Goal: Check status: Check status

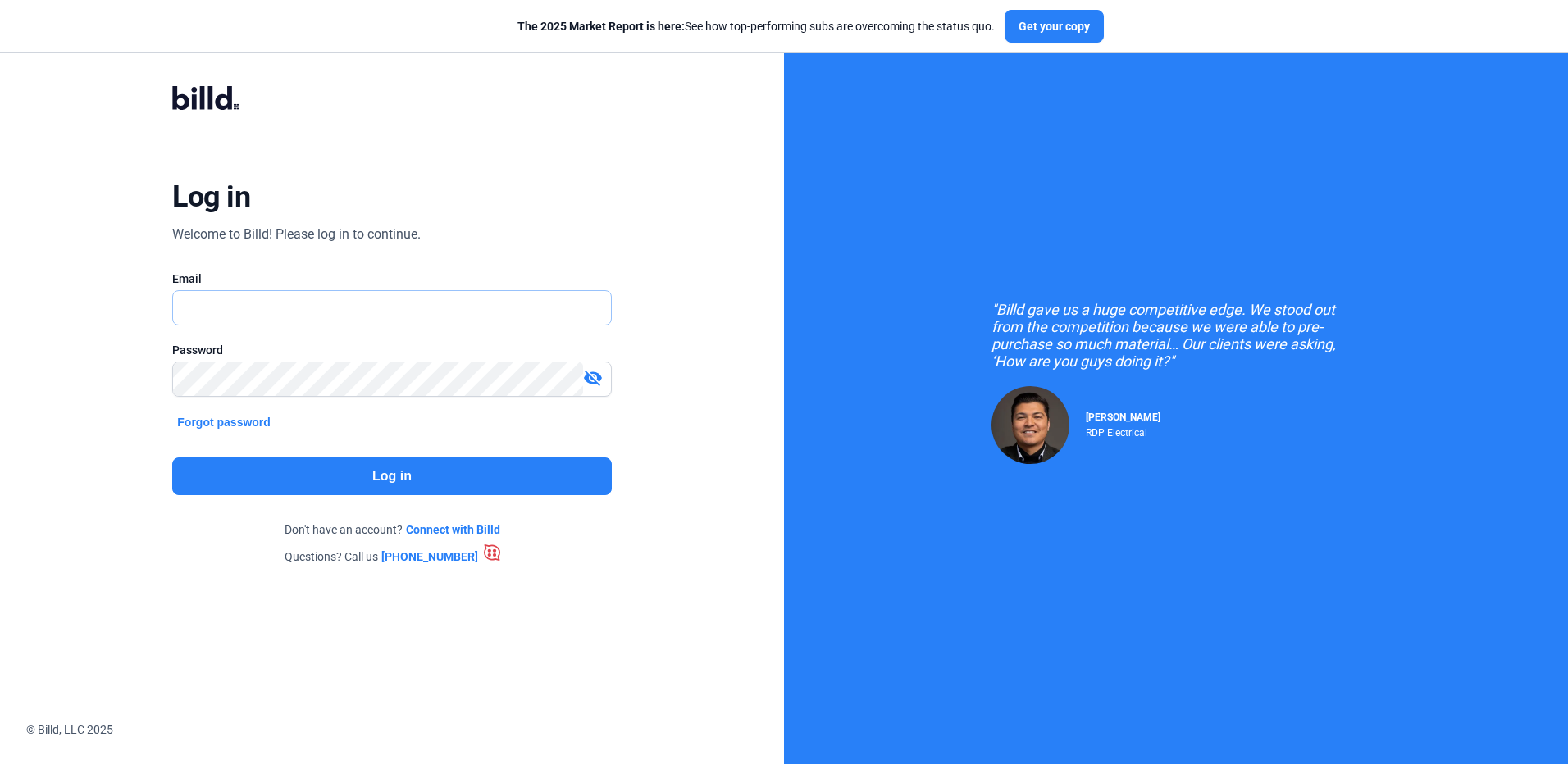
click at [266, 308] on input "text" at bounding box center [391, 308] width 437 height 34
drag, startPoint x: 266, startPoint y: 308, endPoint x: 17, endPoint y: 284, distance: 250.2
click at [17, 284] on div "Log in Welcome to Billd! Please log in to continue. Email cezza Password visibi…" at bounding box center [392, 323] width 784 height 647
type input "[EMAIL_ADDRESS][DOMAIN_NAME]"
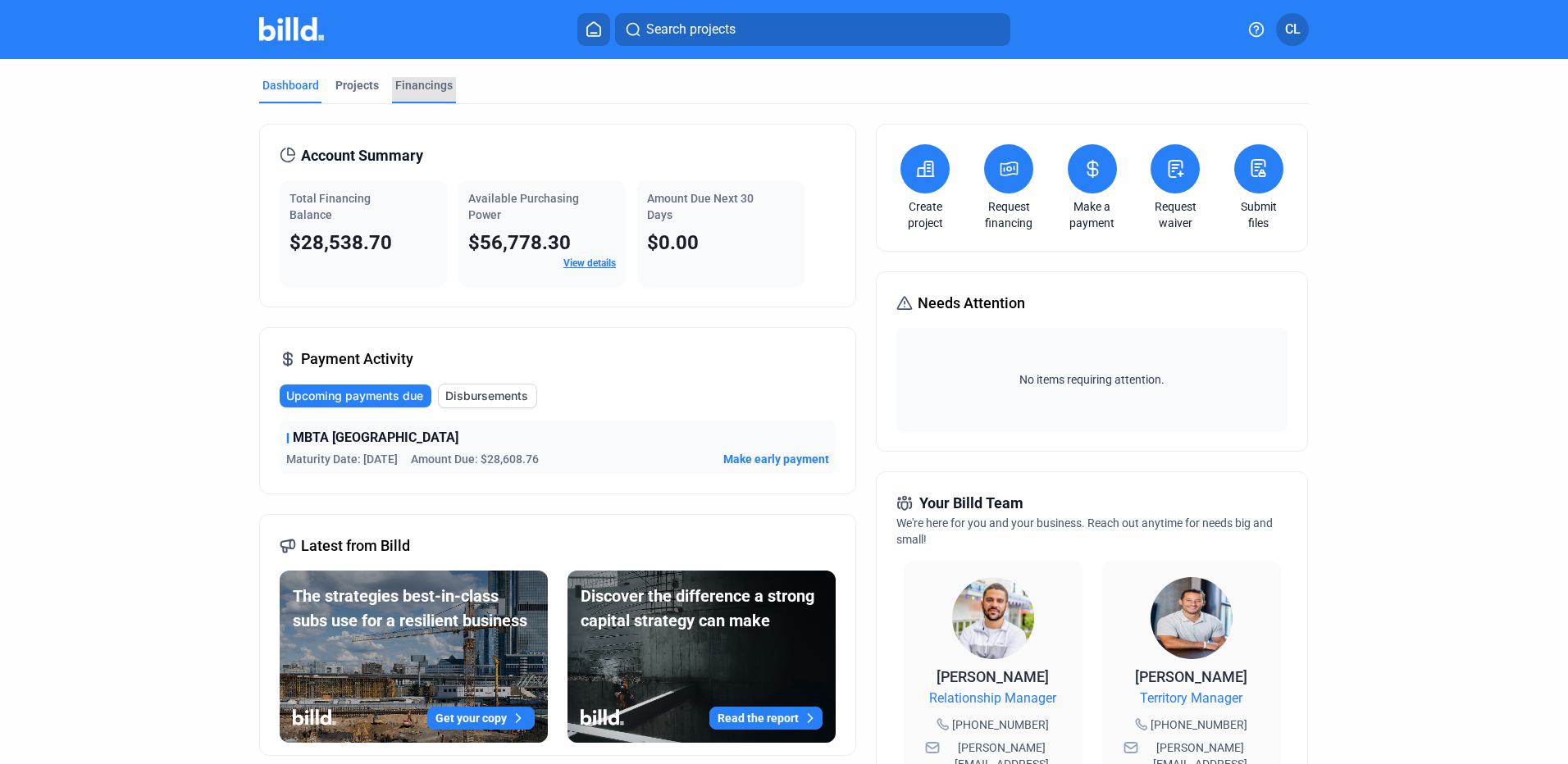
click at [429, 92] on div "Financings" at bounding box center [424, 86] width 58 height 17
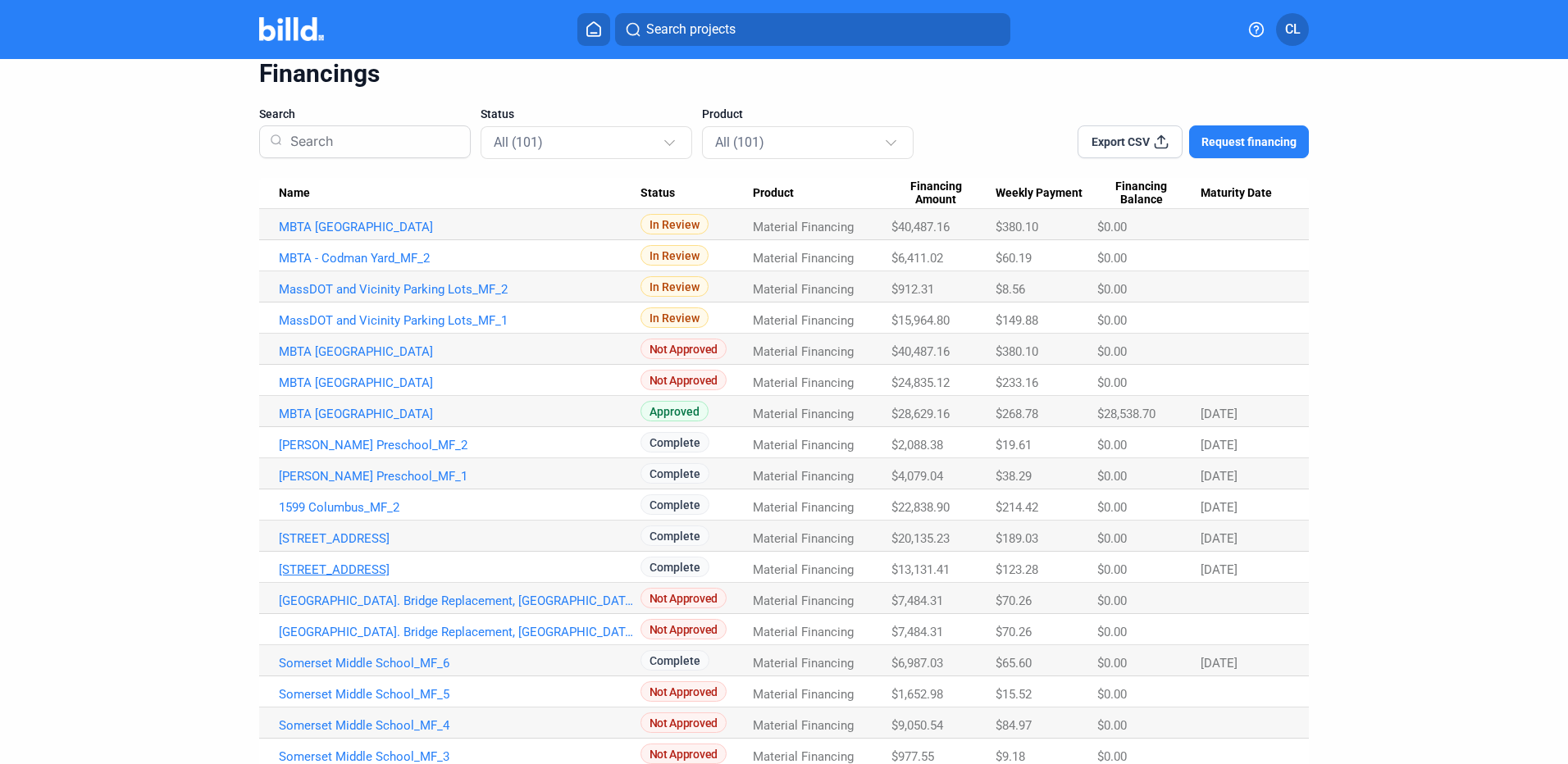
scroll to position [82, 0]
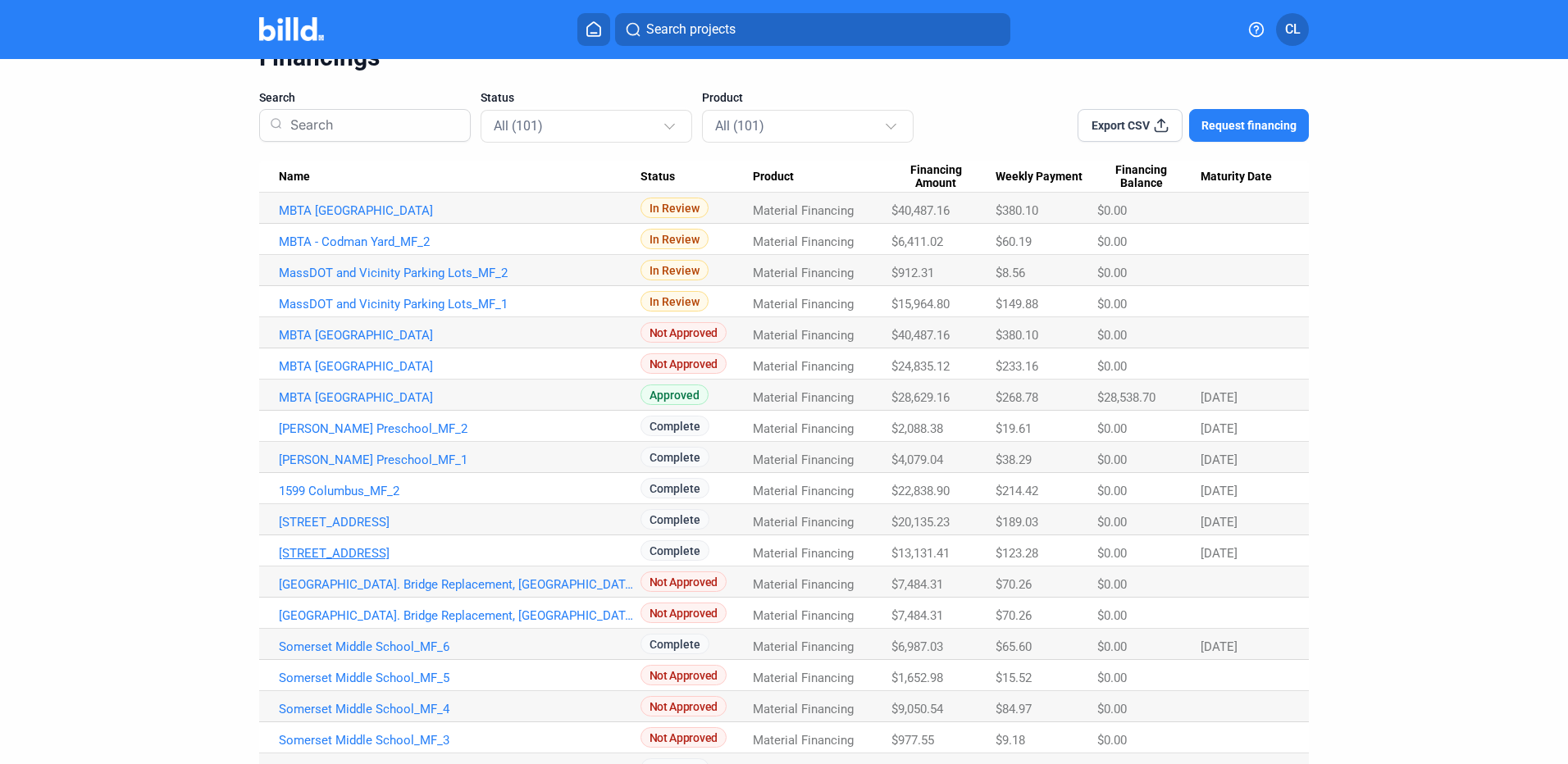
click at [351, 557] on link "[STREET_ADDRESS]" at bounding box center [459, 553] width 361 height 15
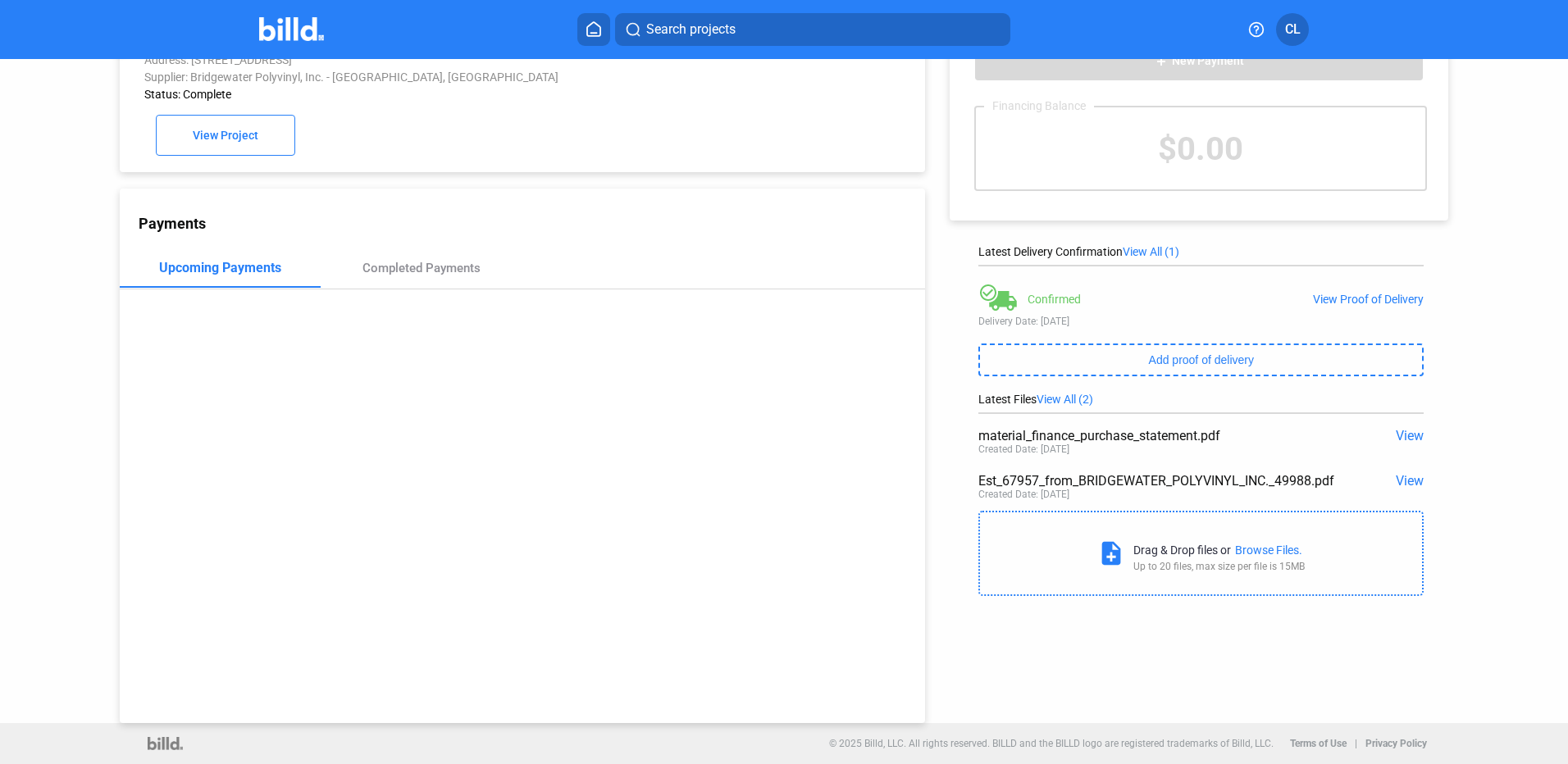
scroll to position [45, 0]
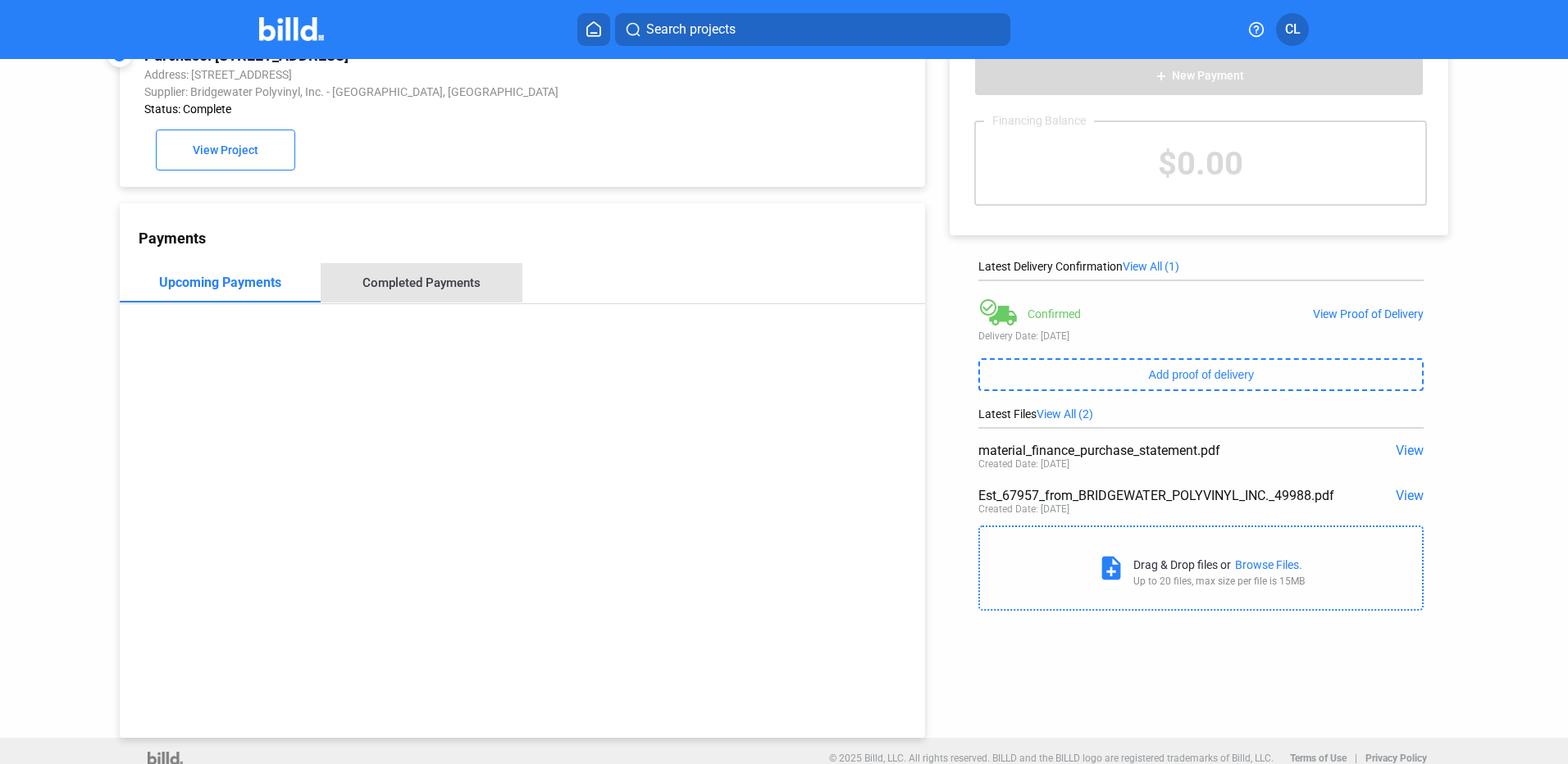
click at [449, 285] on div "Completed Payments" at bounding box center [421, 283] width 118 height 15
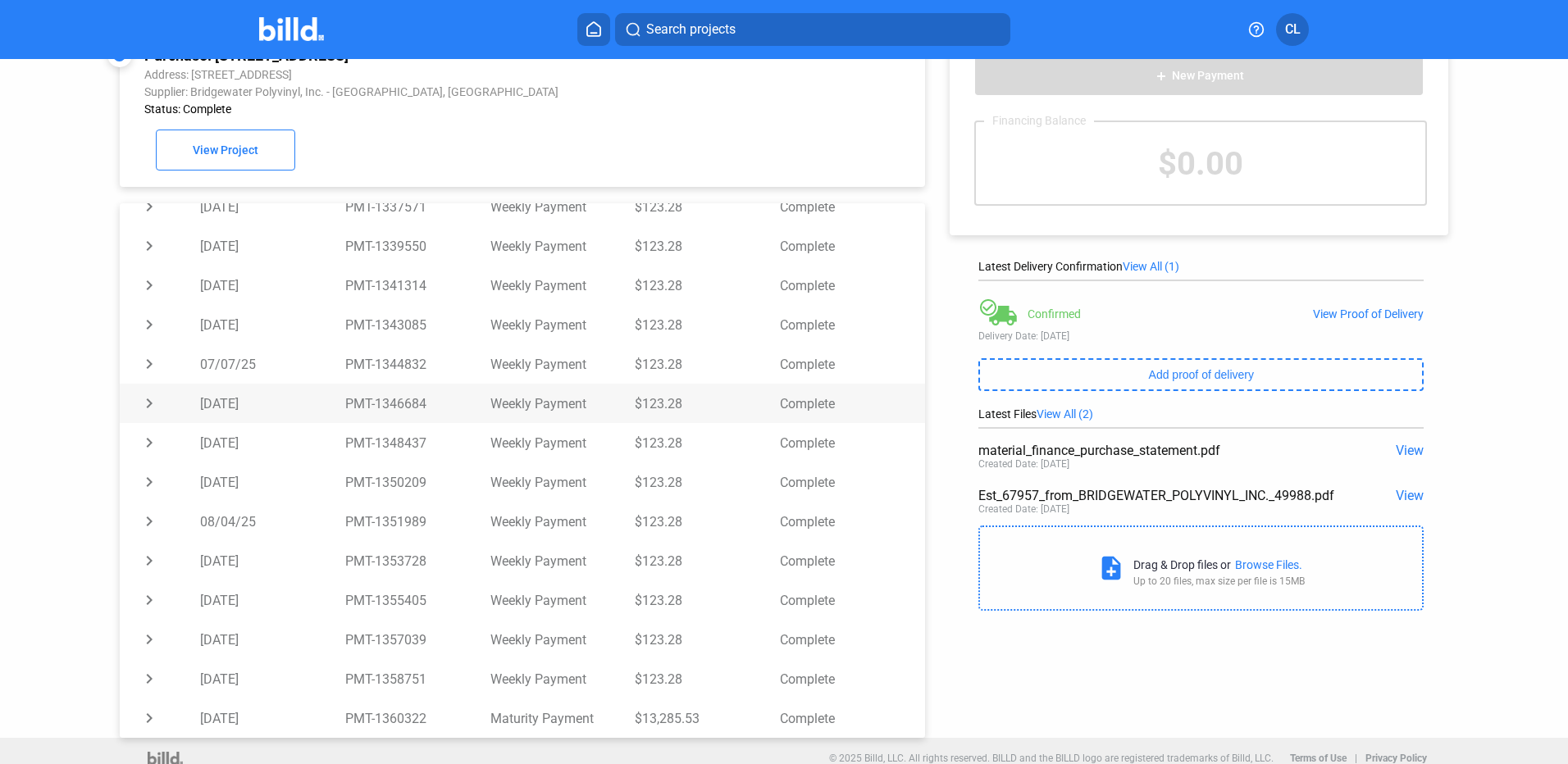
scroll to position [63, 0]
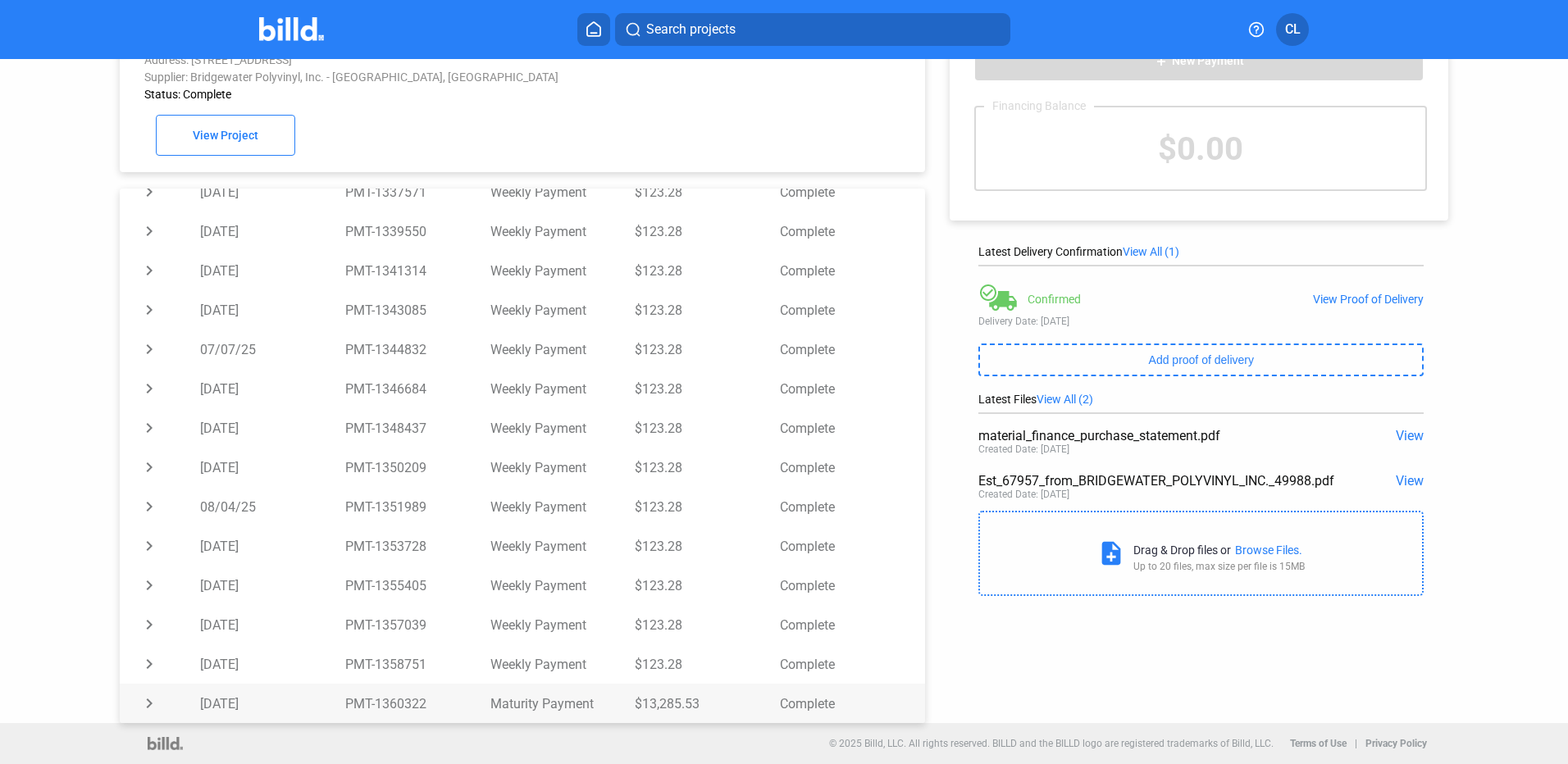
click at [145, 704] on td "chevron_right" at bounding box center [160, 703] width 80 height 39
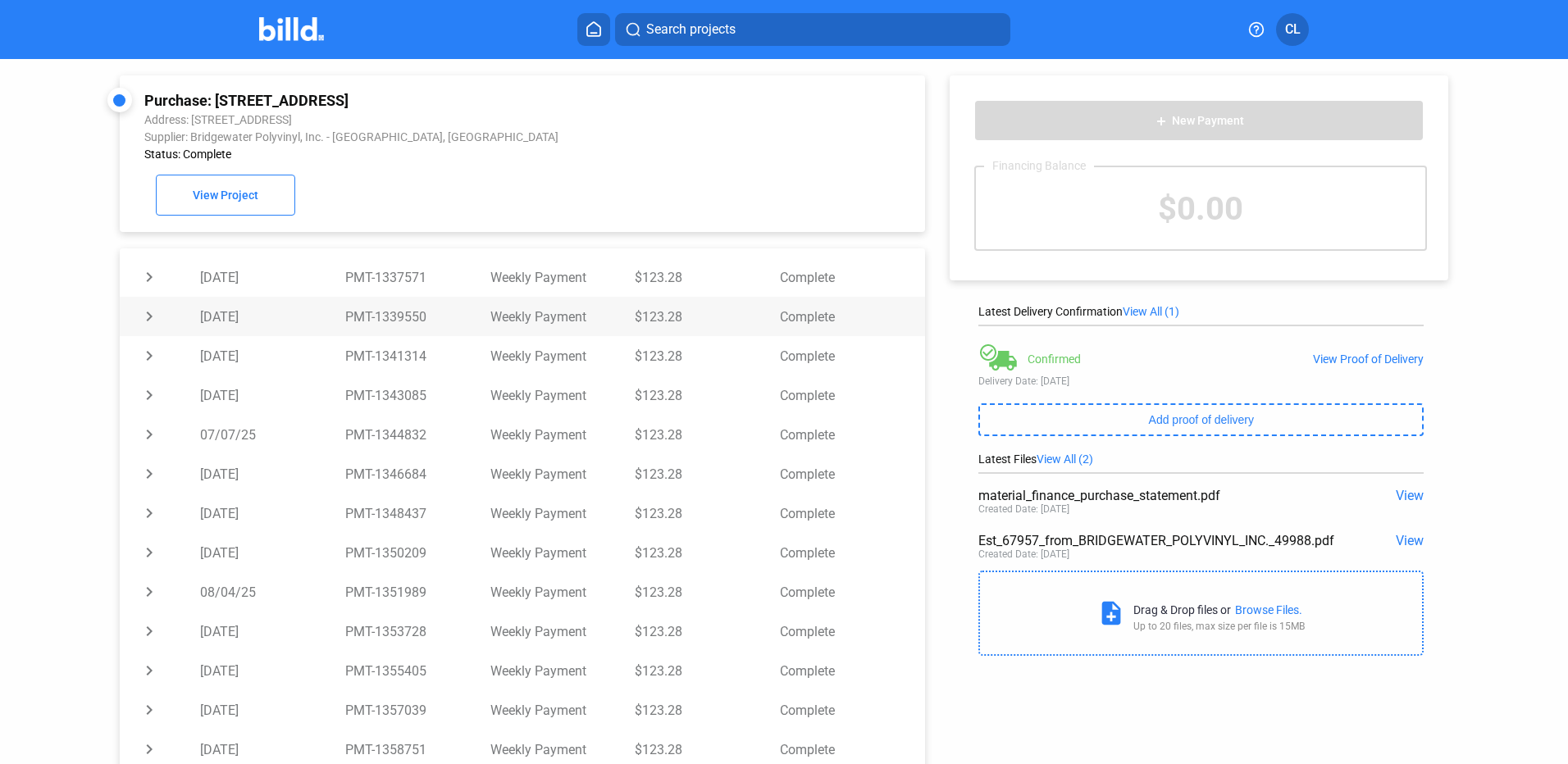
scroll to position [555, 0]
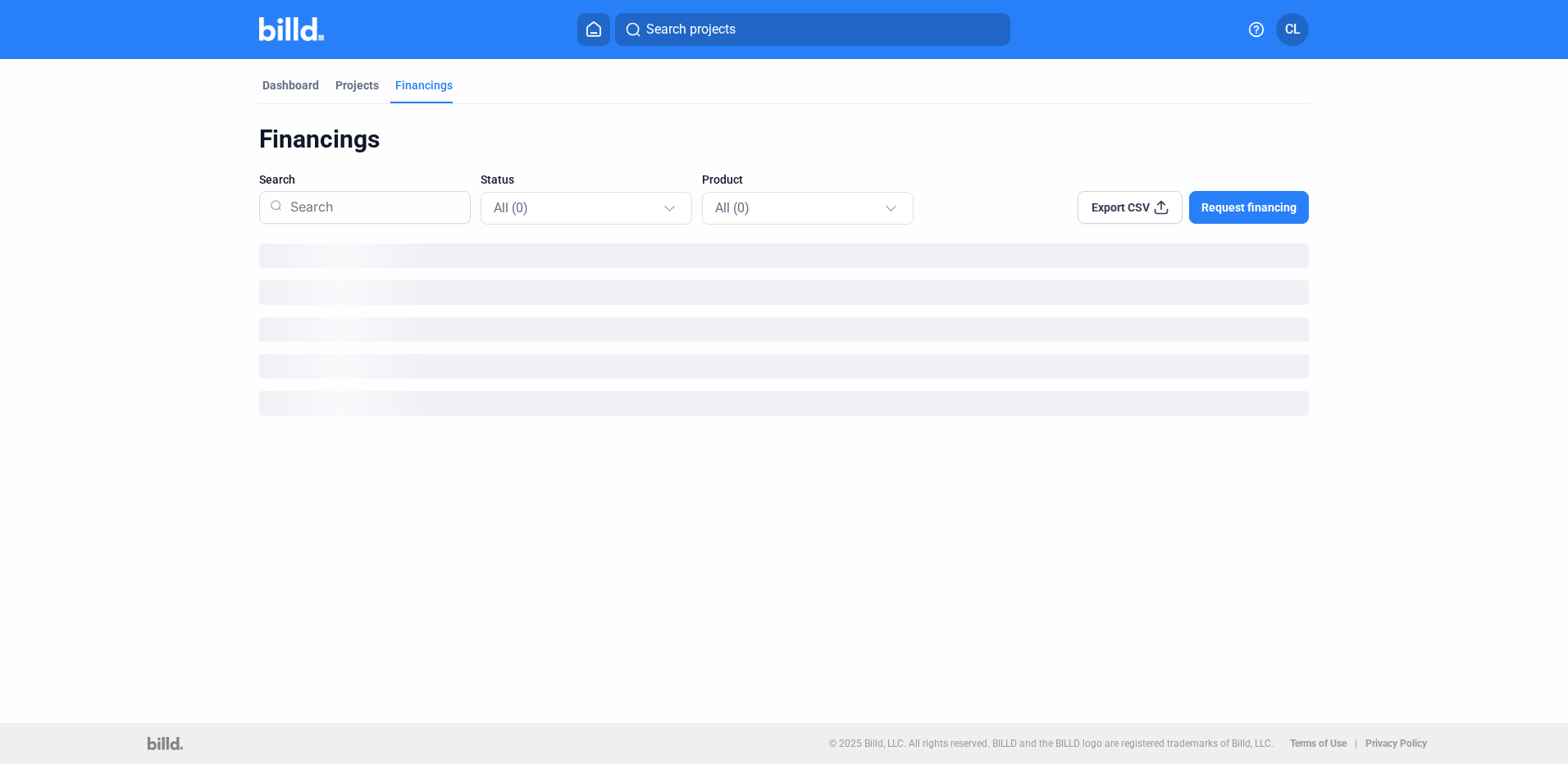
click at [809, 21] on button "Search projects" at bounding box center [812, 29] width 395 height 33
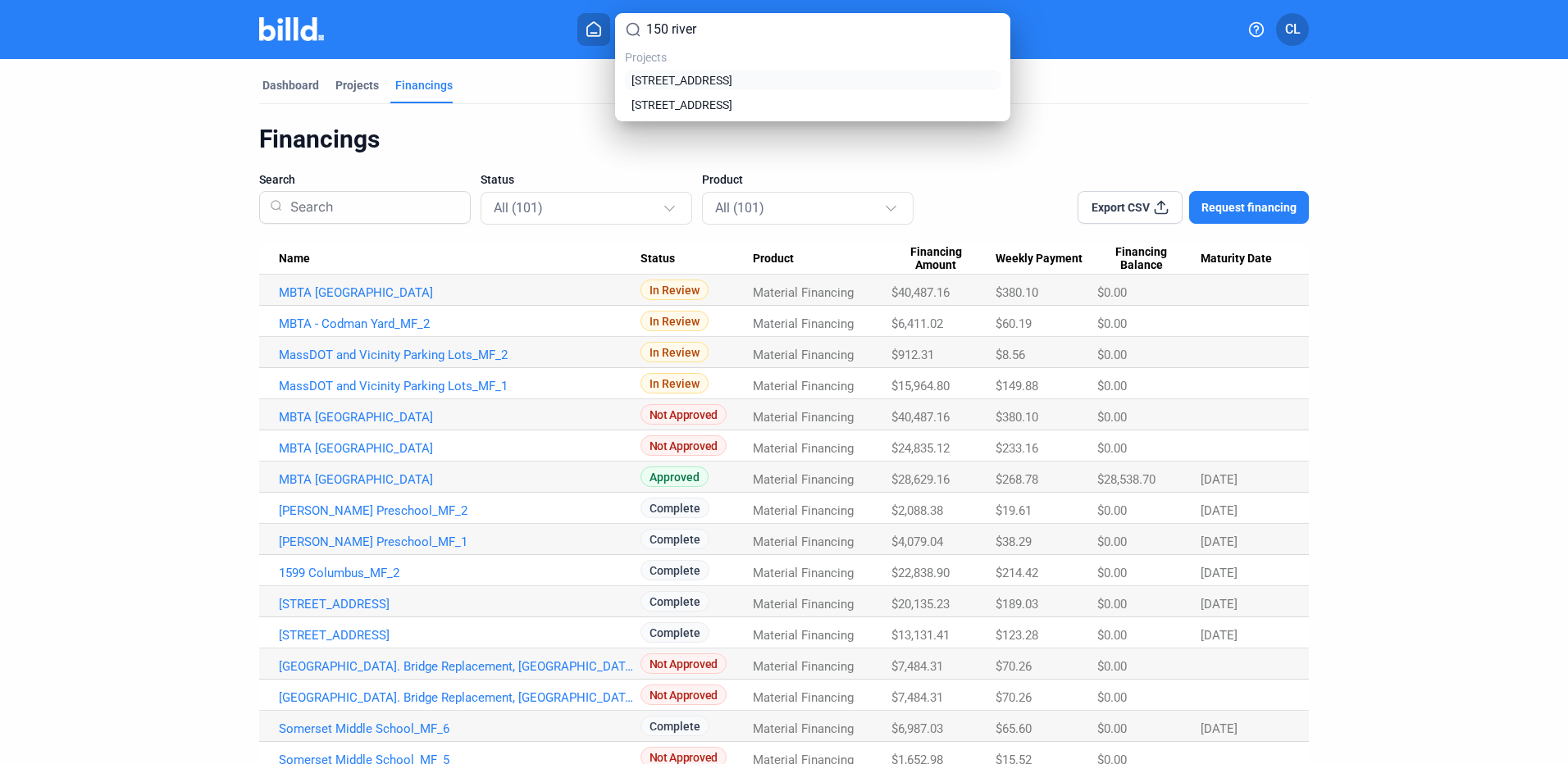
type input "150 river"
click at [655, 81] on span "[STREET_ADDRESS]" at bounding box center [682, 80] width 101 height 17
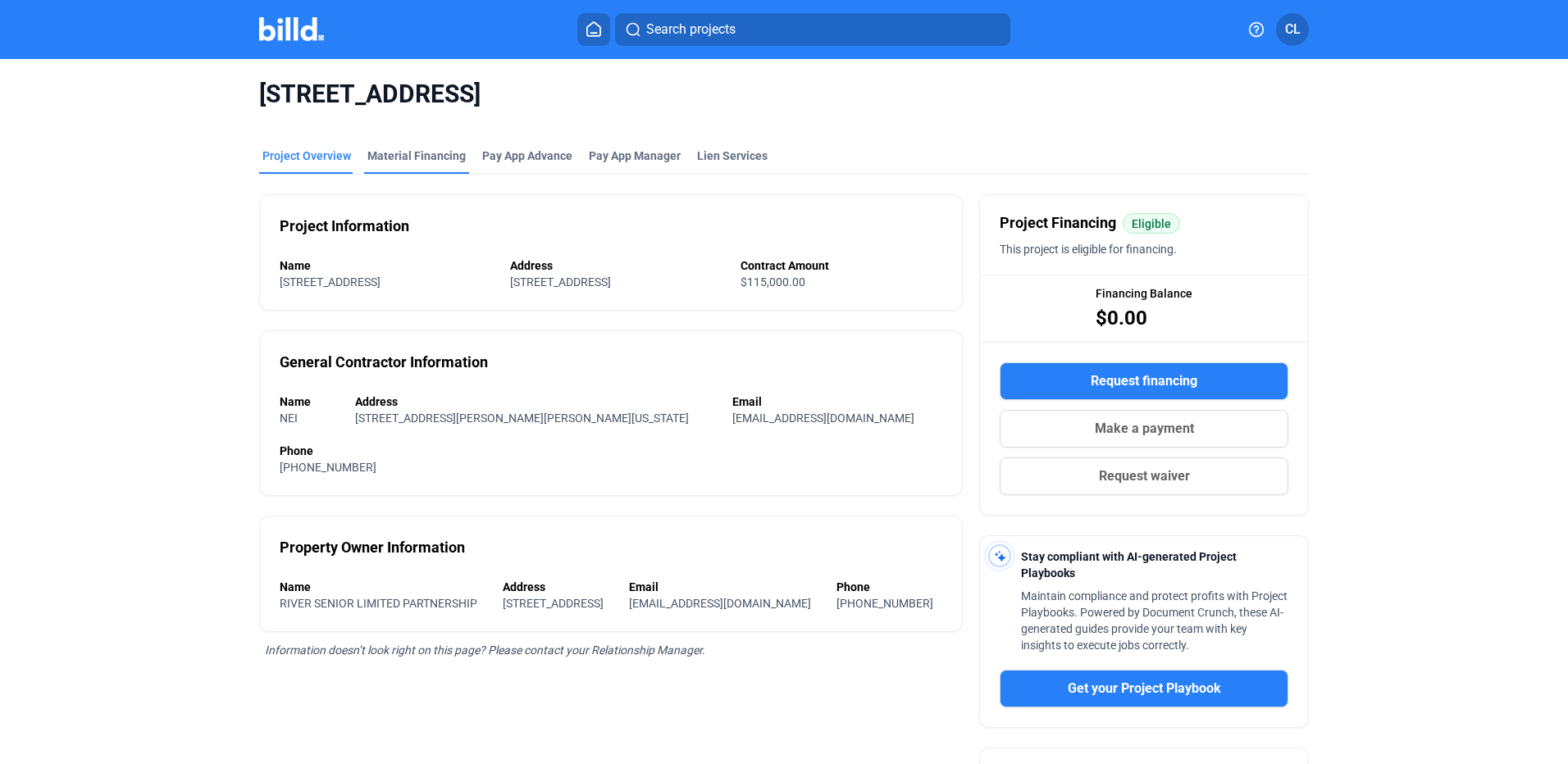
click at [443, 164] on div "Material Financing" at bounding box center [416, 161] width 105 height 26
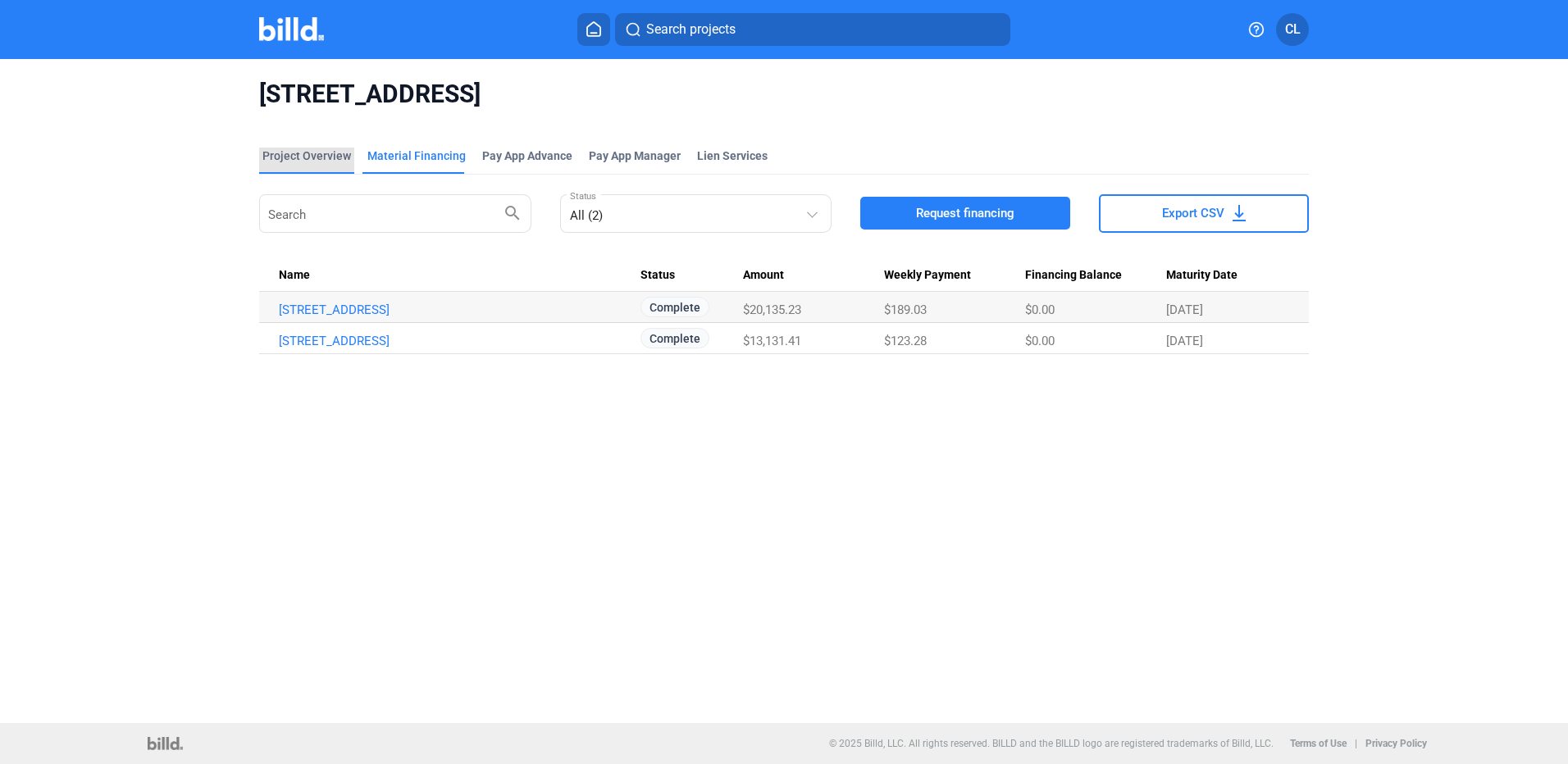
click at [329, 163] on div "Project Overview" at bounding box center [306, 156] width 88 height 17
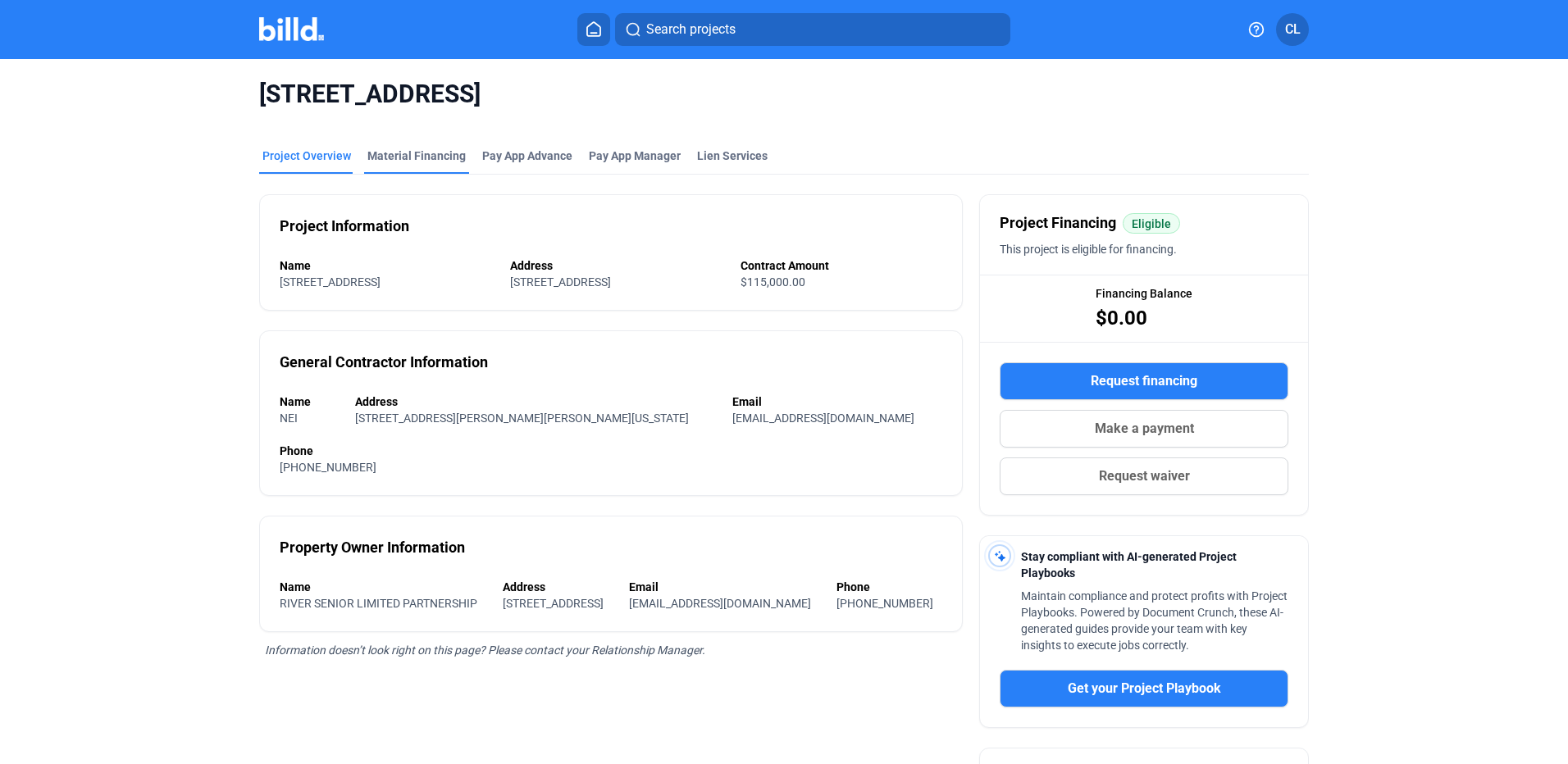
click at [434, 162] on div "Material Financing" at bounding box center [417, 156] width 99 height 17
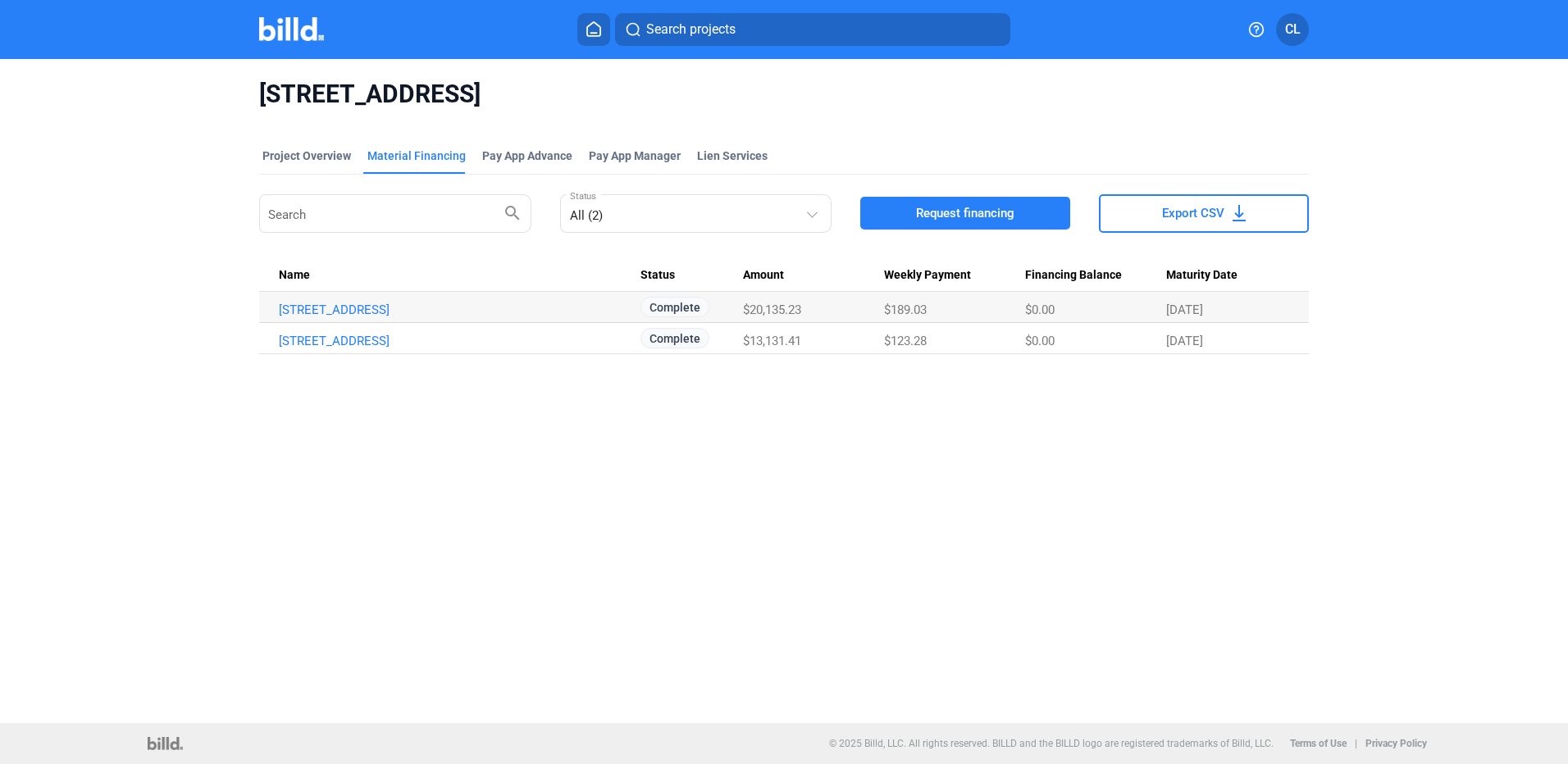
drag, startPoint x: 413, startPoint y: 333, endPoint x: 272, endPoint y: 329, distance: 141.1
click at [272, 329] on td "[STREET_ADDRESS]" at bounding box center [449, 338] width 381 height 31
copy link "[STREET_ADDRESS]"
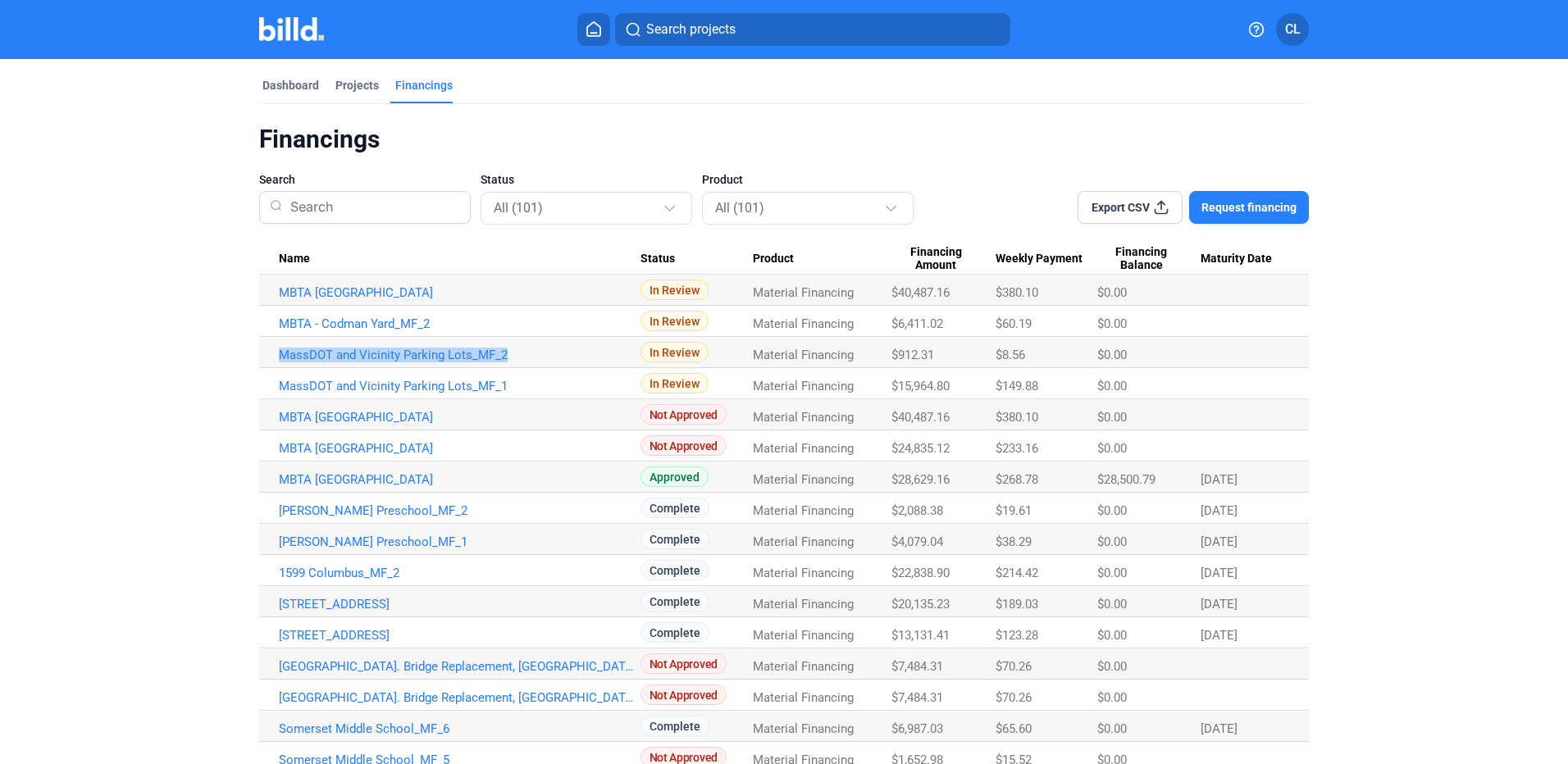
scroll to position [82, 0]
